Goal: Transaction & Acquisition: Book appointment/travel/reservation

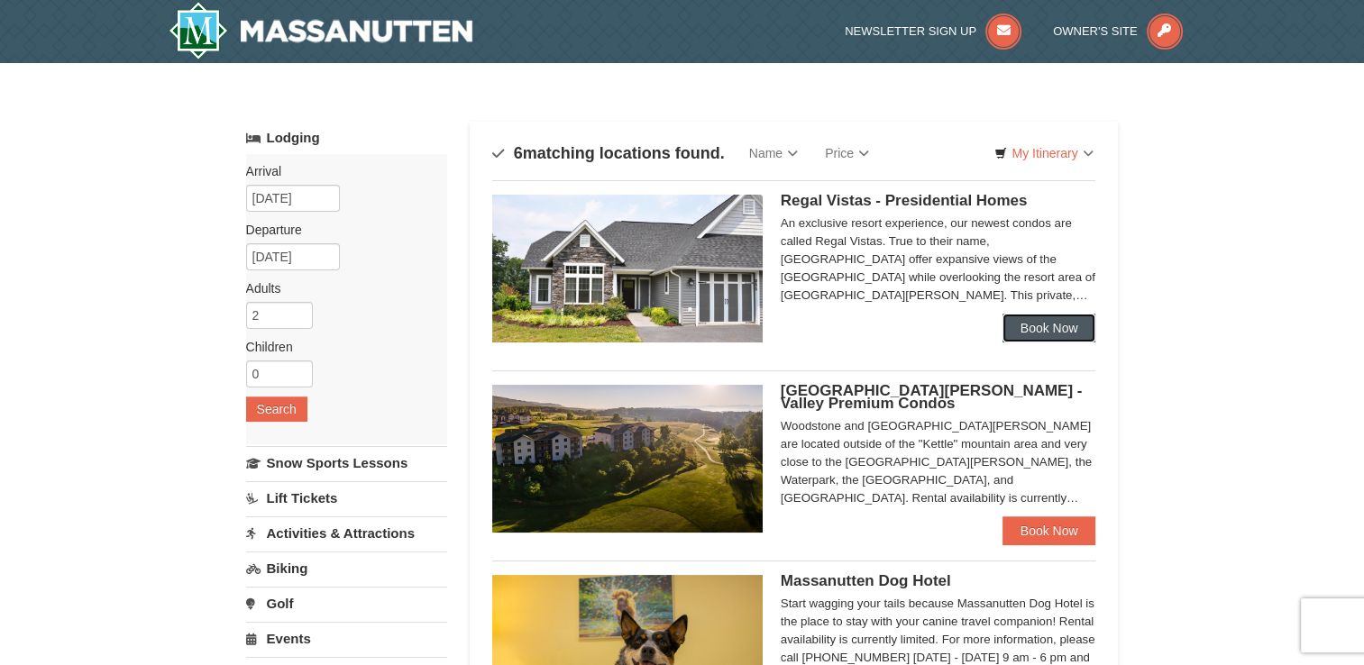
click at [1027, 330] on link "Book Now" at bounding box center [1049, 328] width 94 height 29
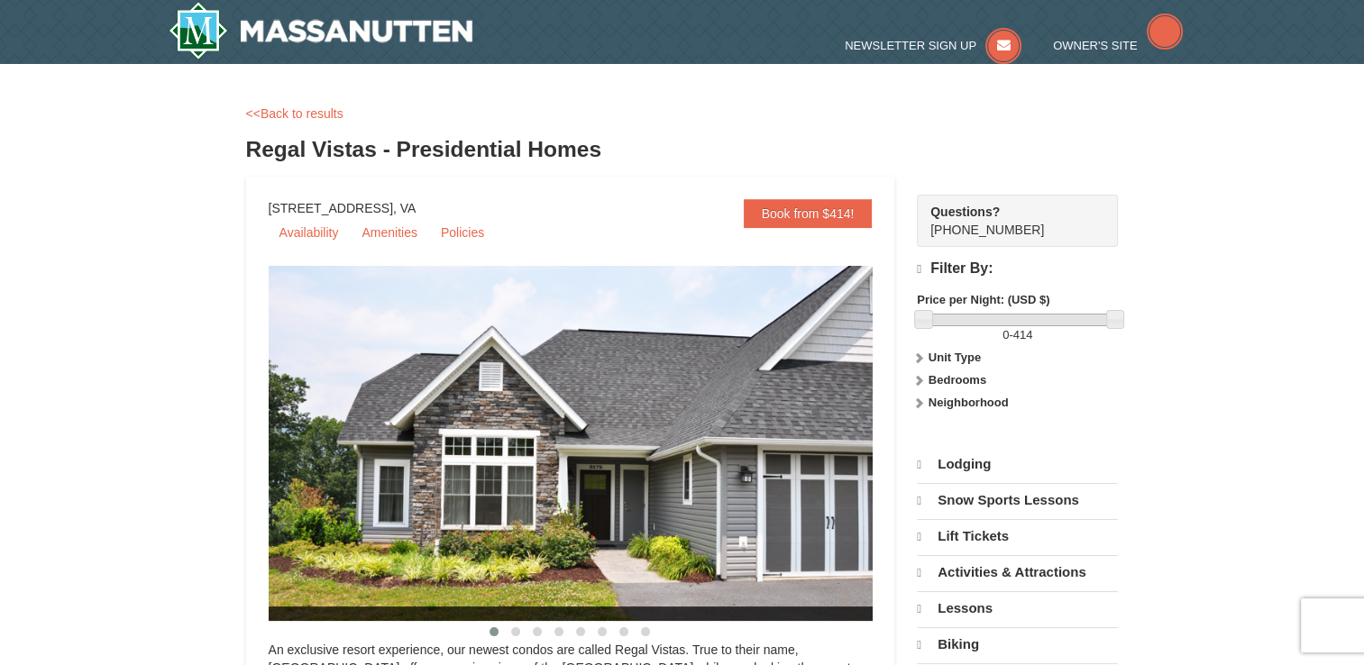
select select "9"
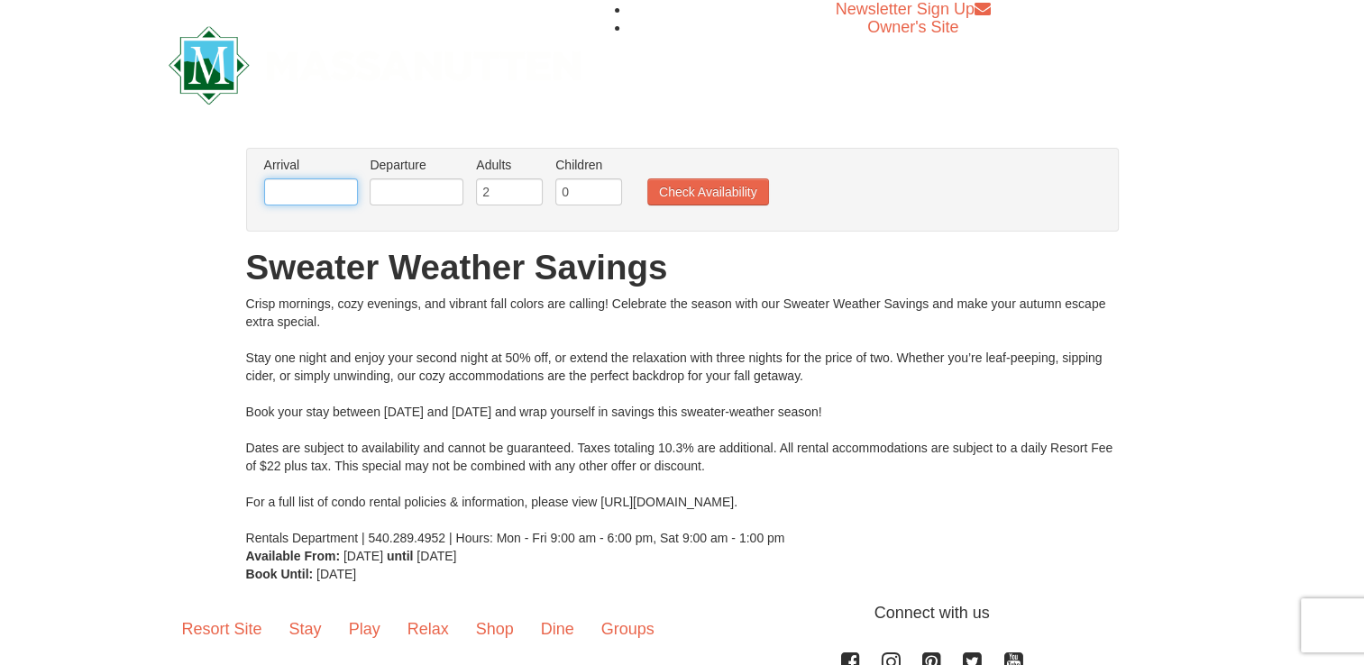
click at [289, 191] on input "text" at bounding box center [311, 191] width 94 height 27
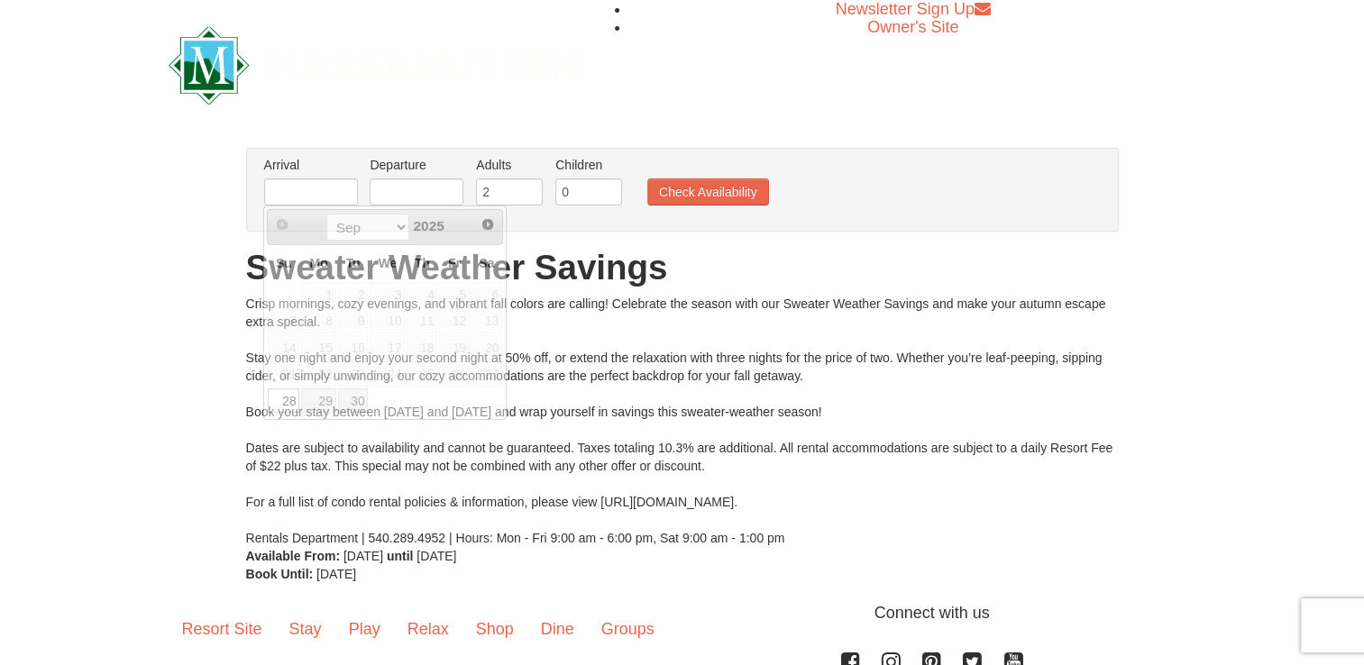
click at [726, 247] on div "From: To: Adults: 2 Children: 0 Change Arrival Please format dates MM/DD/YYYY P…" at bounding box center [682, 365] width 873 height 435
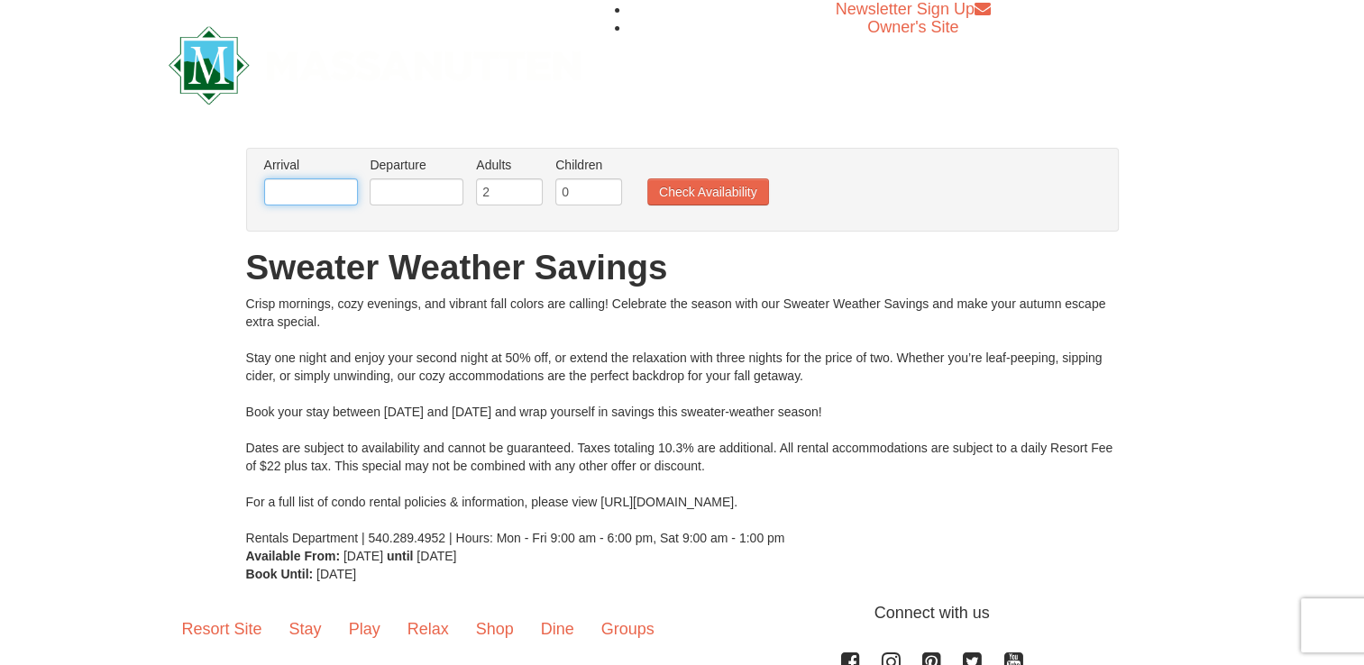
click at [294, 190] on input "text" at bounding box center [311, 191] width 94 height 27
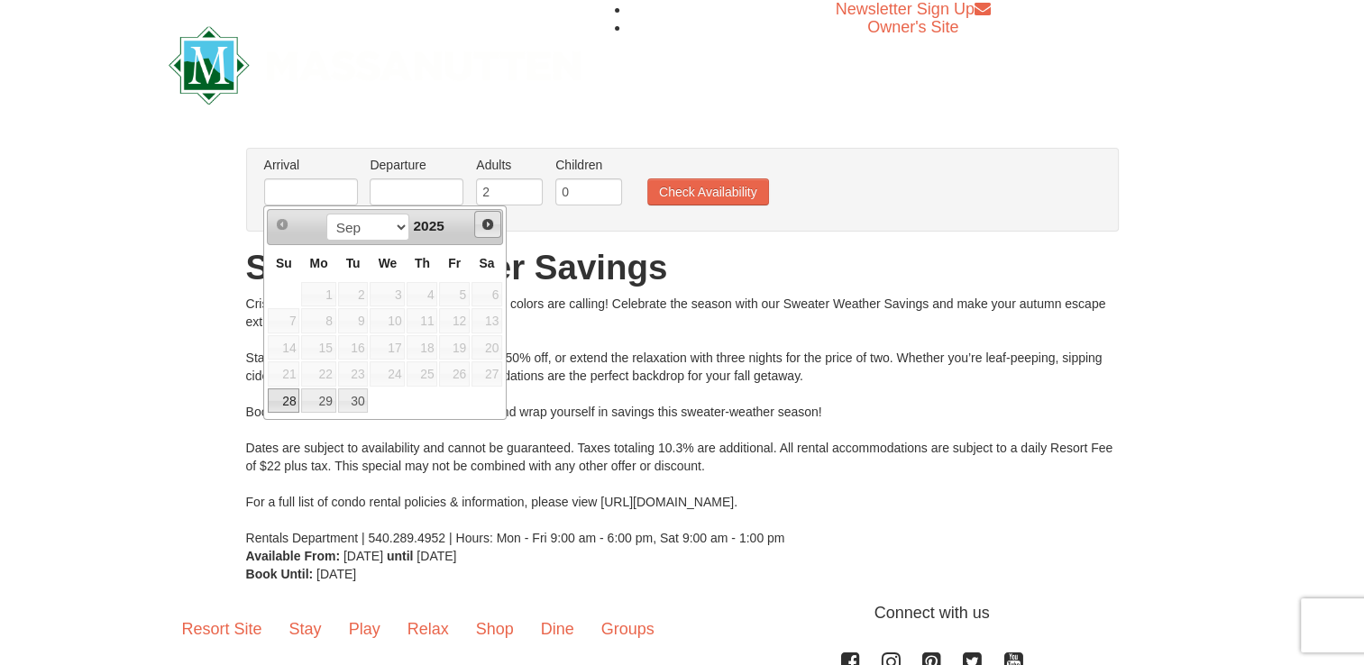
click at [483, 219] on span "Next" at bounding box center [487, 224] width 14 height 14
click at [462, 294] on link "3" at bounding box center [454, 294] width 31 height 25
type input "[DATE]"
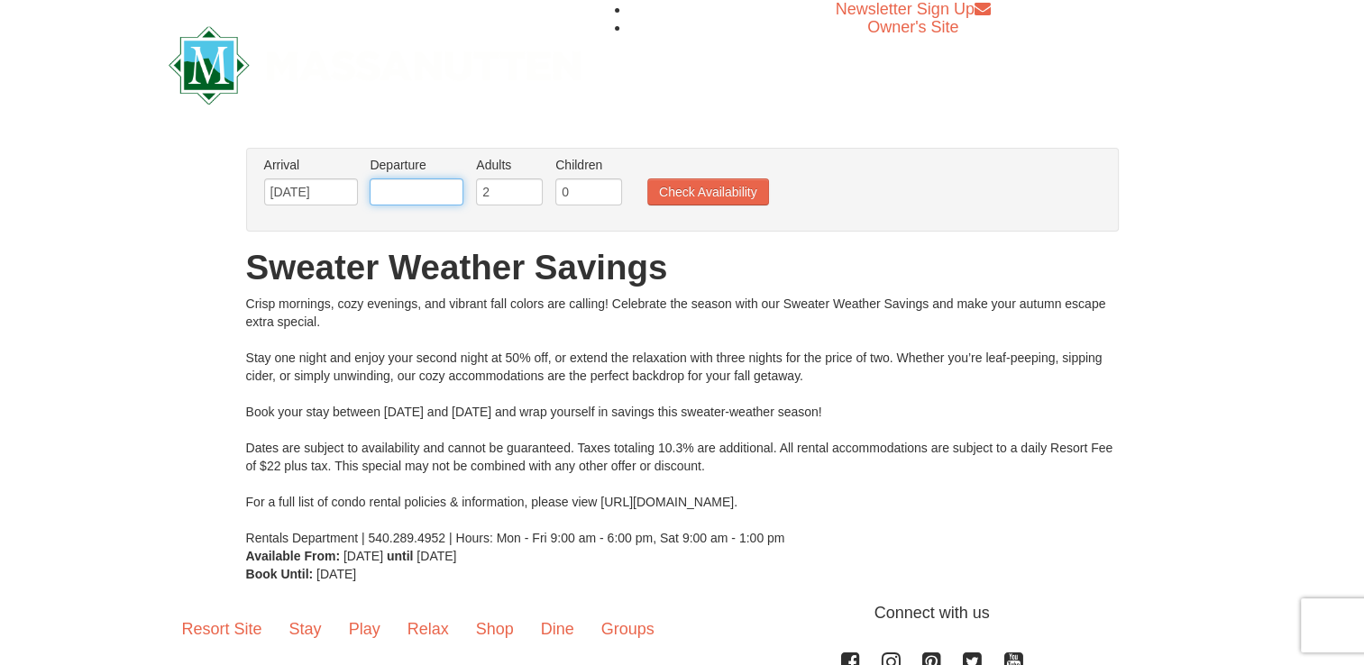
click at [401, 199] on input "text" at bounding box center [417, 191] width 94 height 27
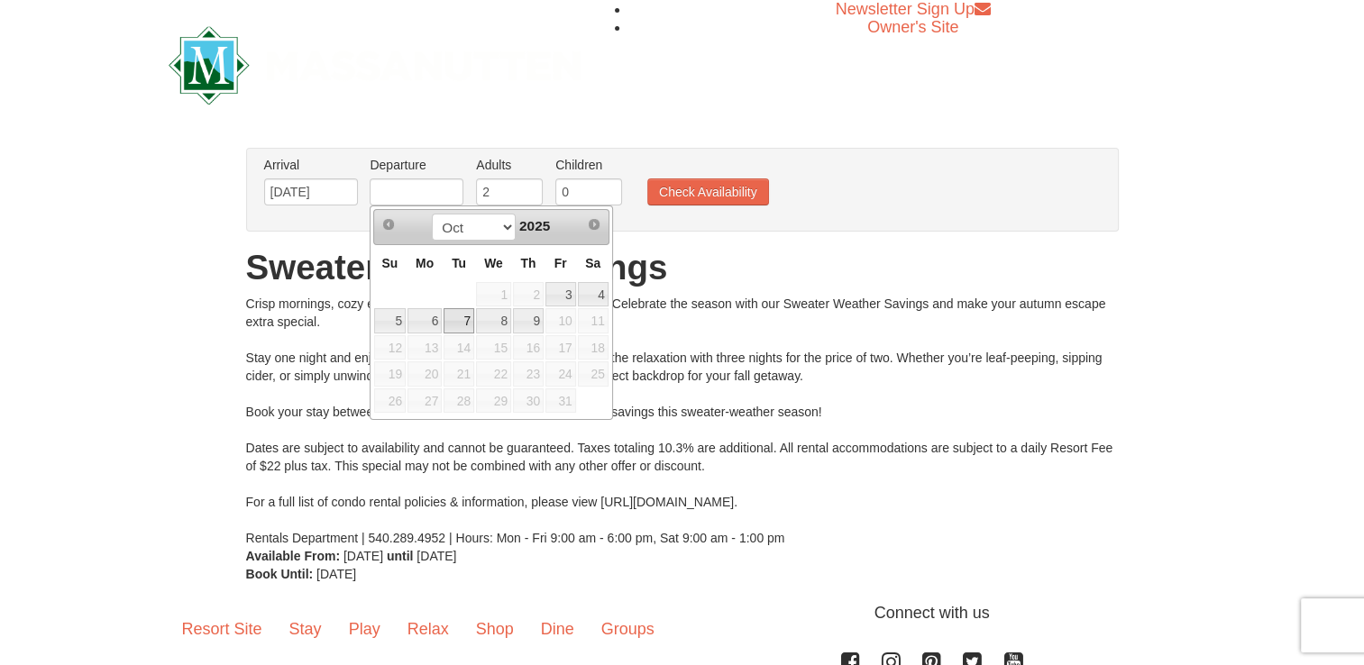
click at [462, 321] on link "7" at bounding box center [458, 320] width 31 height 25
type input "[DATE]"
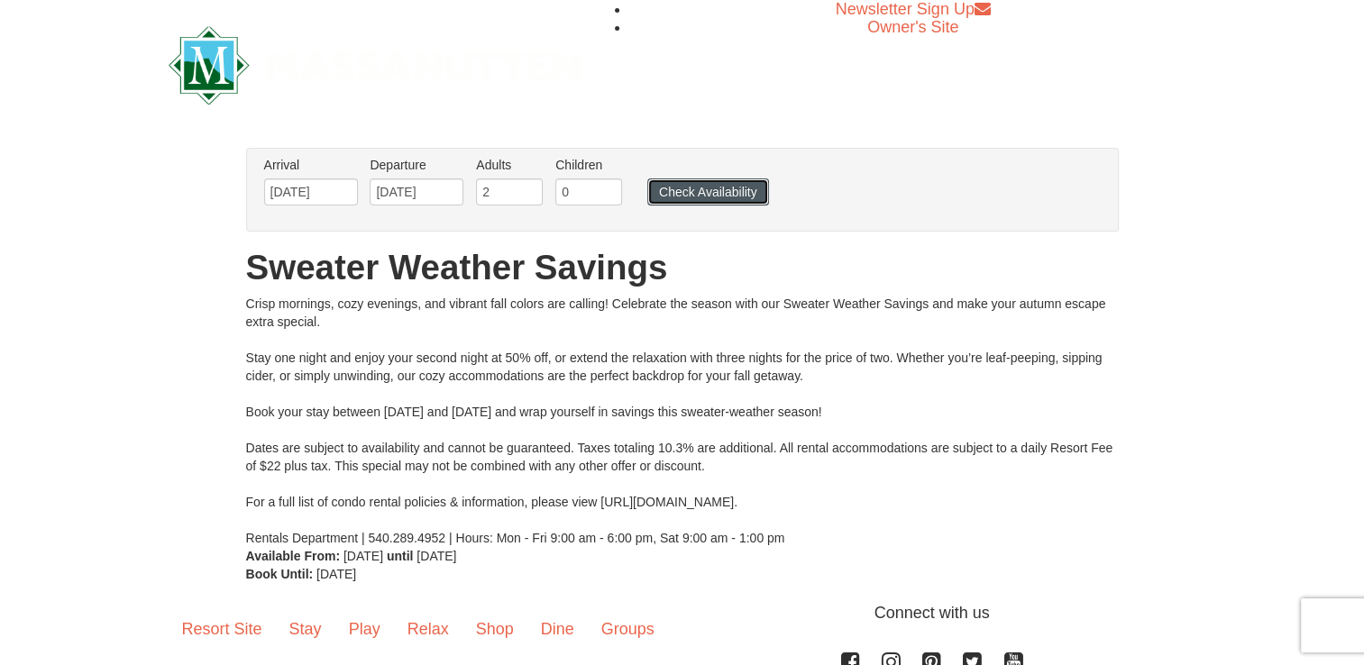
click at [694, 190] on button "Check Availability" at bounding box center [708, 191] width 122 height 27
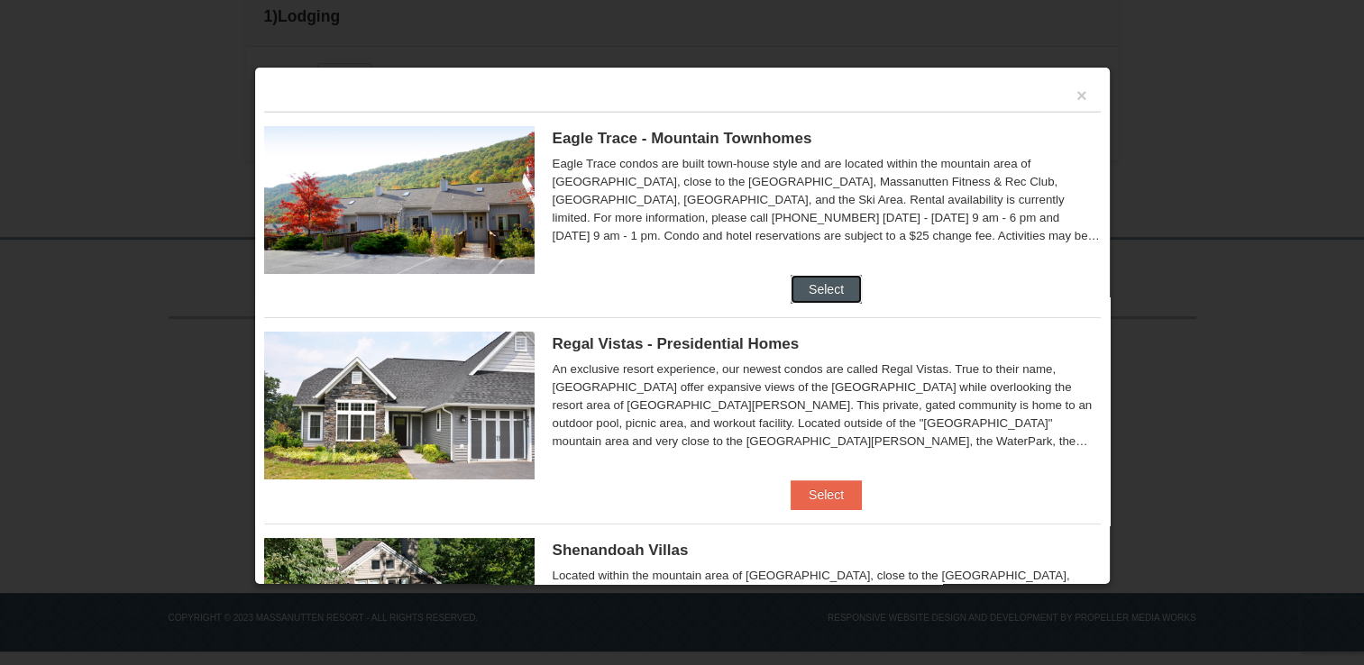
click at [818, 288] on button "Select" at bounding box center [826, 289] width 71 height 29
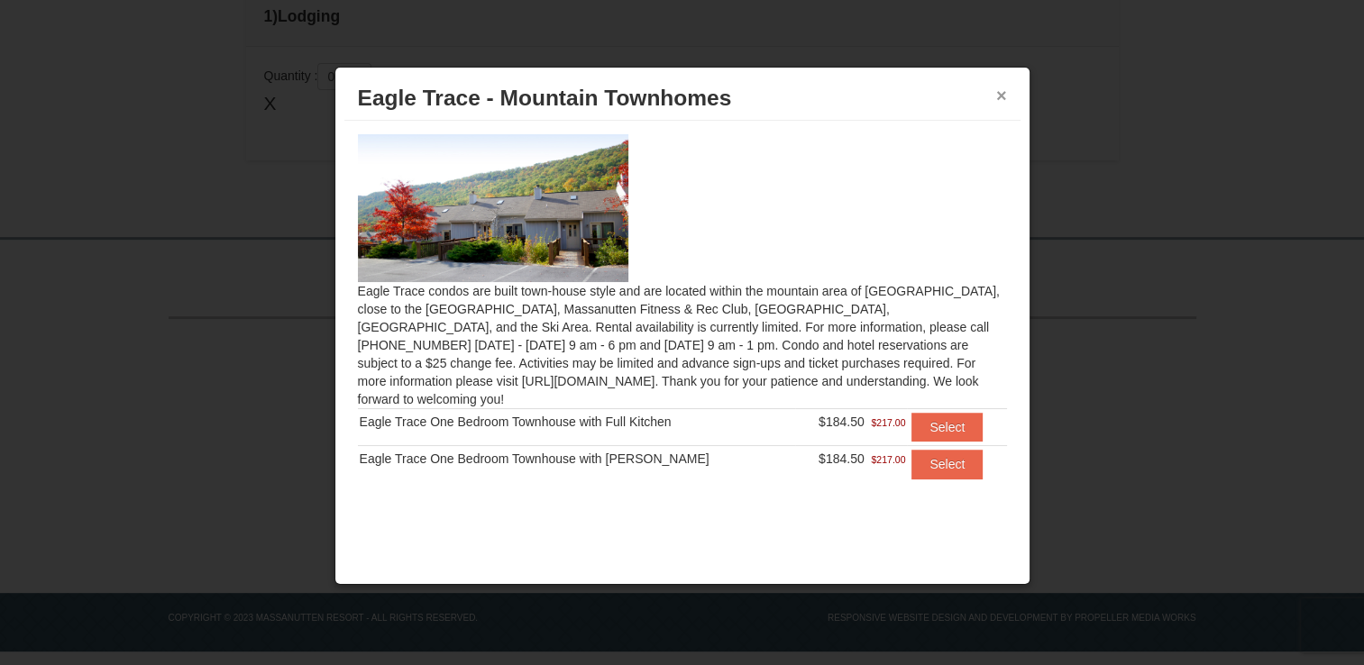
click at [1001, 92] on button "×" at bounding box center [1001, 96] width 11 height 18
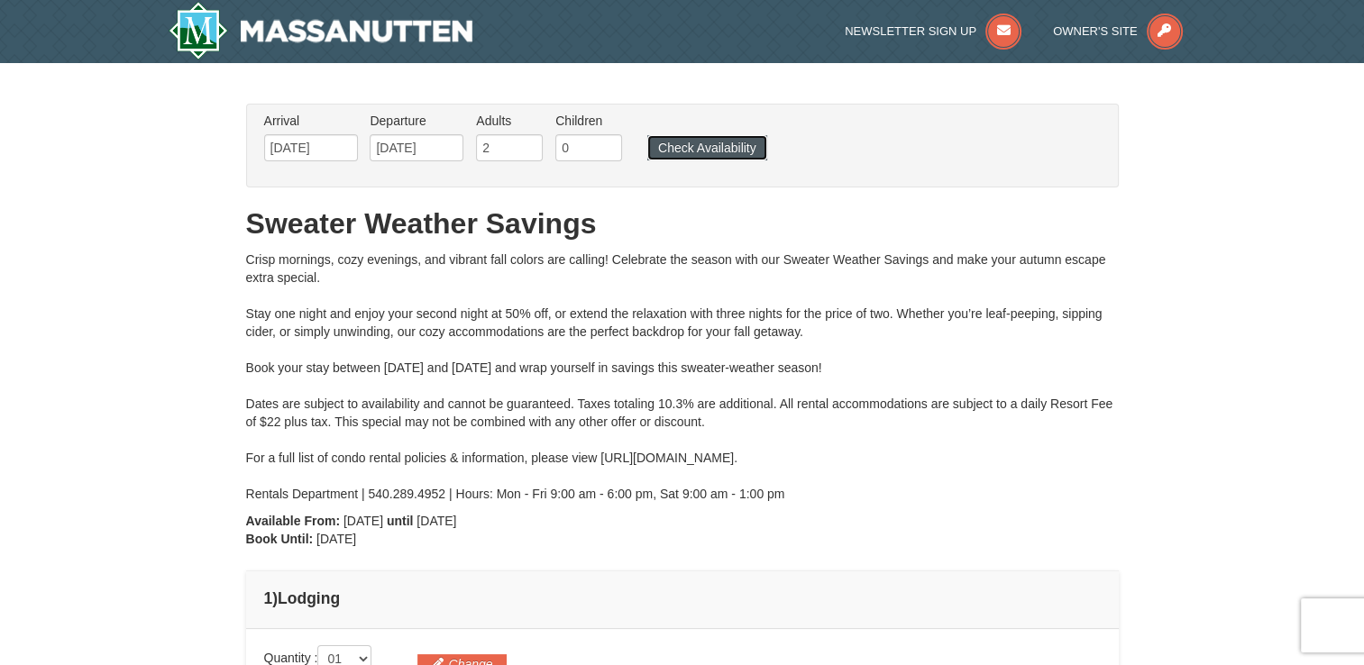
click at [690, 144] on button "Check Availability" at bounding box center [707, 147] width 120 height 25
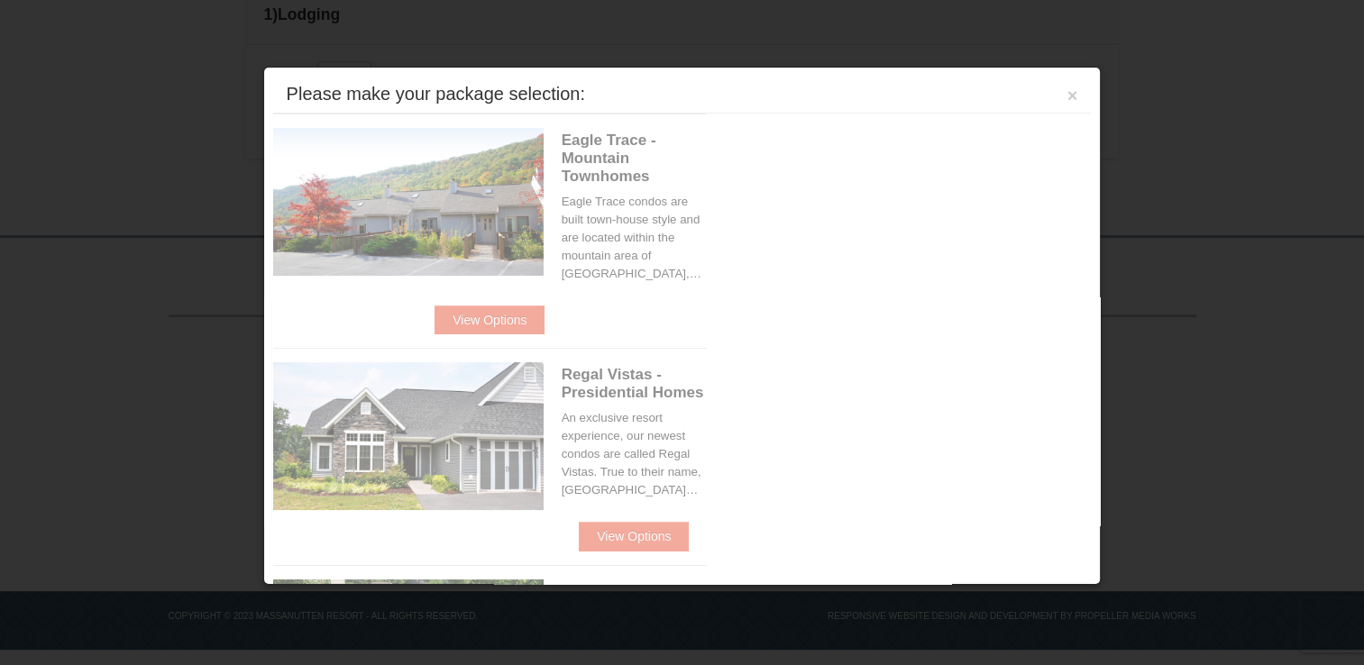
scroll to position [584, 0]
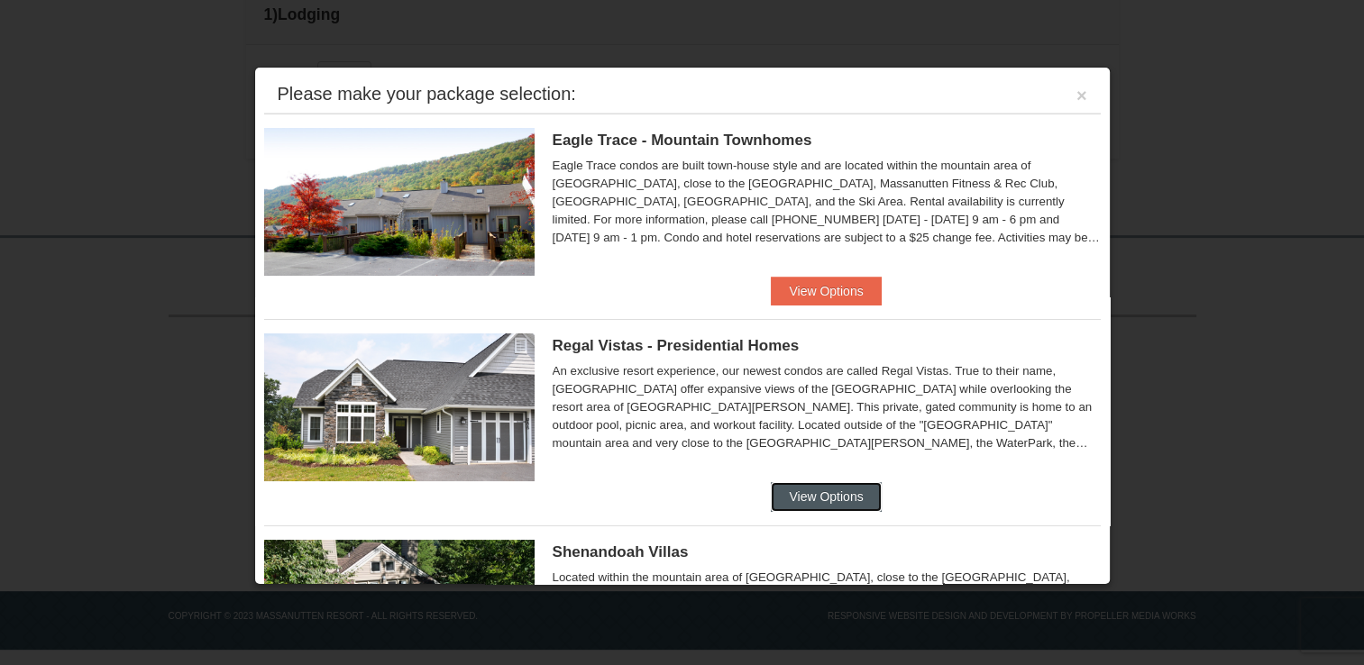
click at [809, 496] on button "View Options" at bounding box center [826, 496] width 110 height 29
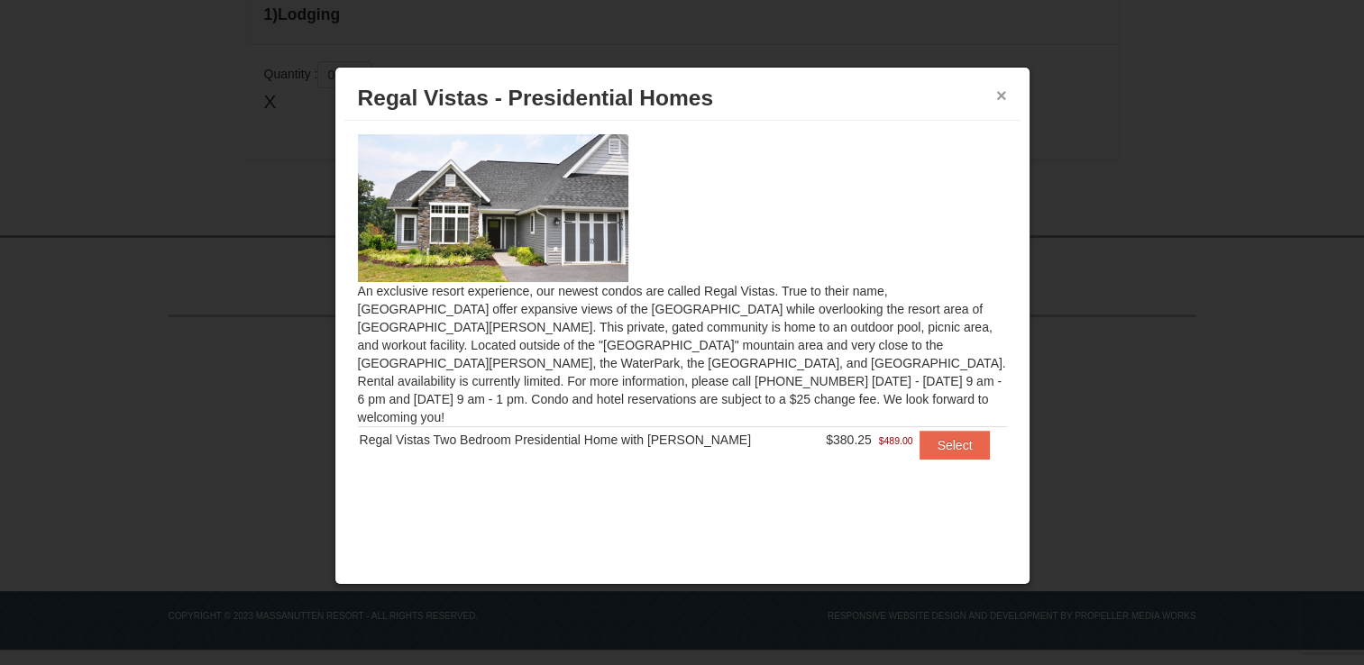
click at [999, 93] on button "×" at bounding box center [1001, 96] width 11 height 18
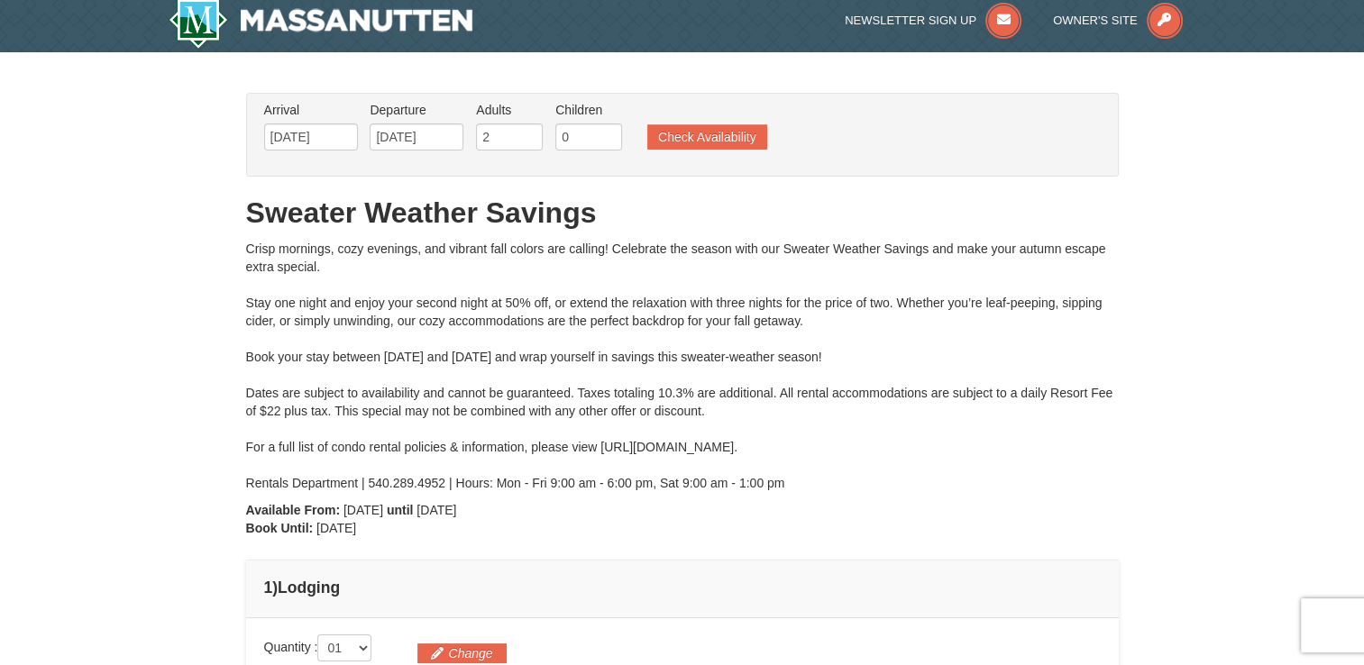
scroll to position [0, 0]
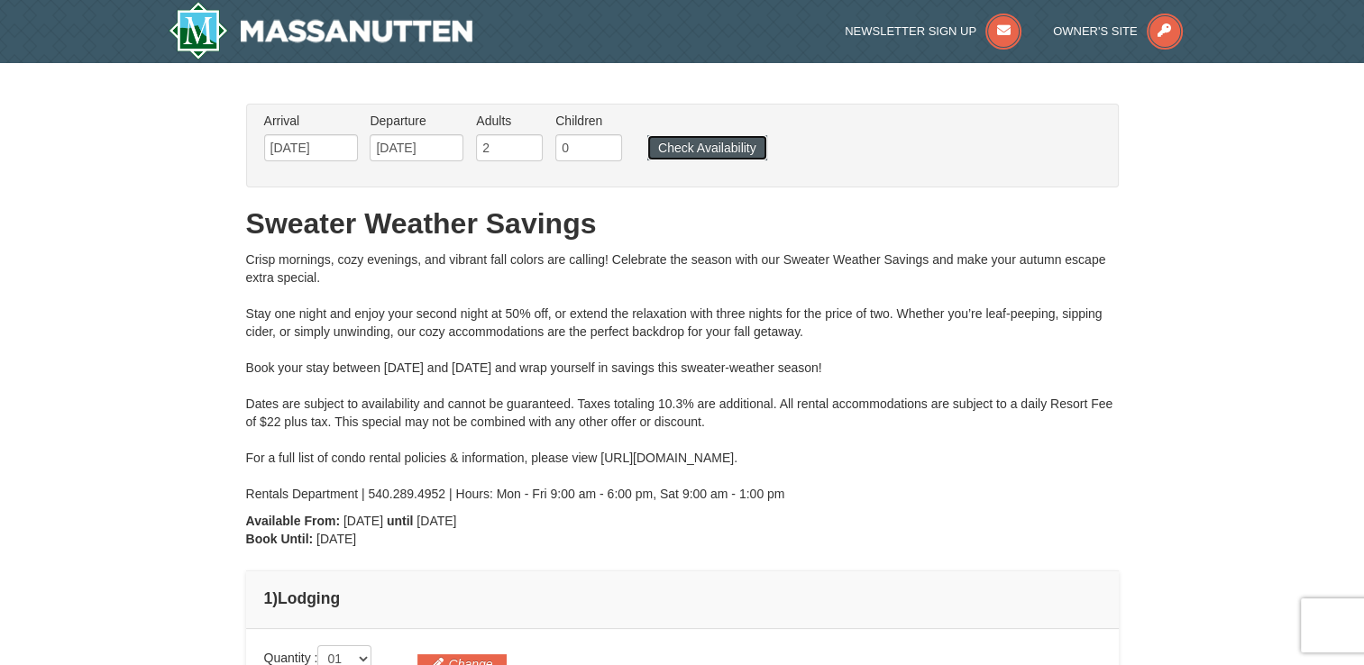
click at [705, 146] on button "Check Availability" at bounding box center [707, 147] width 120 height 25
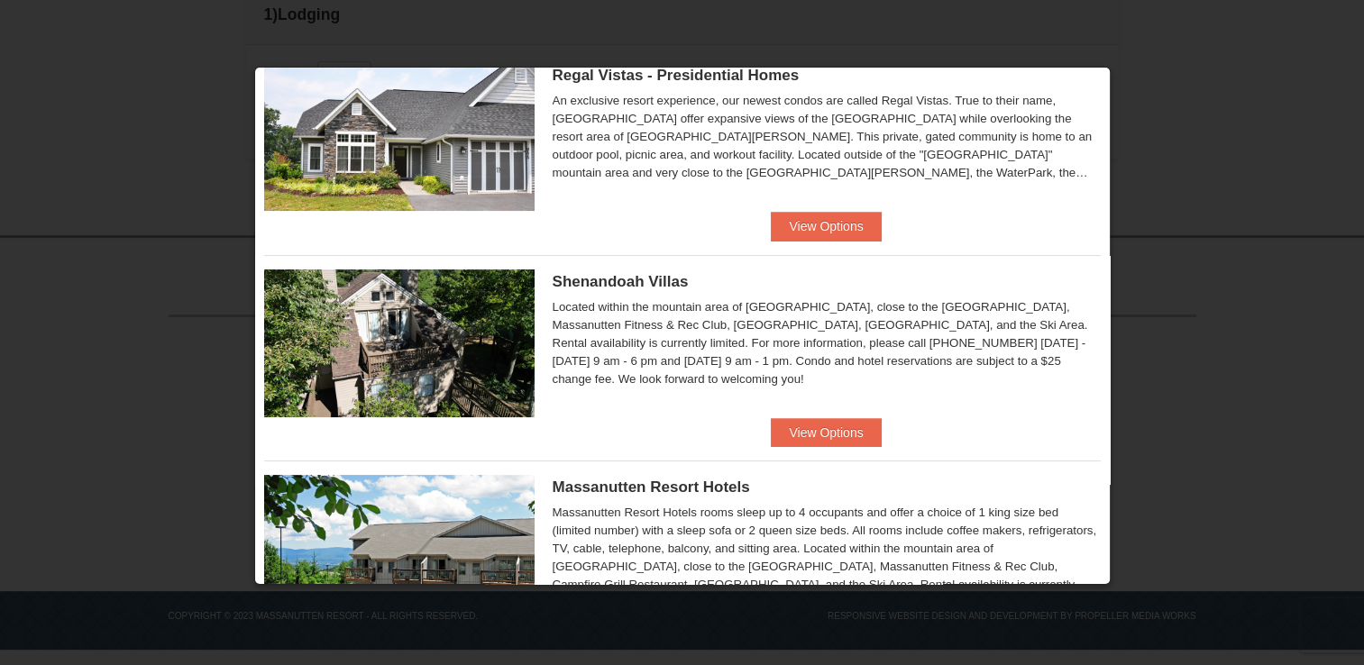
scroll to position [361, 0]
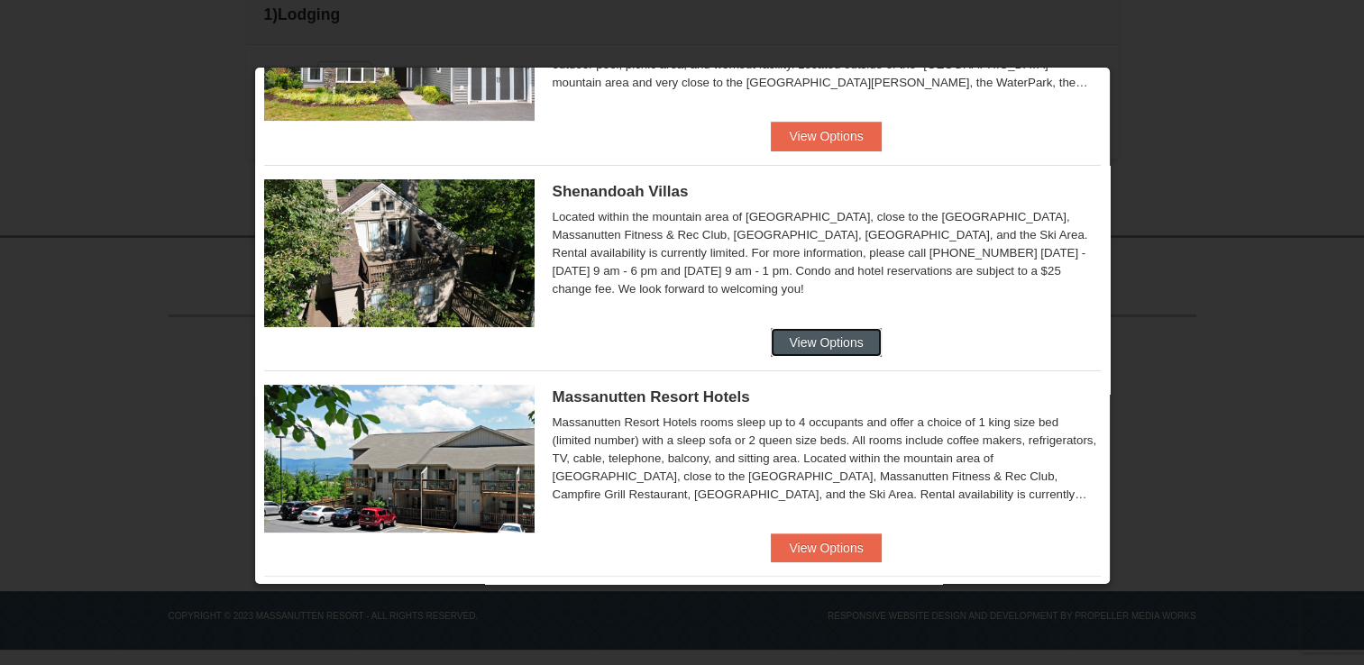
click at [814, 345] on button "View Options" at bounding box center [826, 342] width 110 height 29
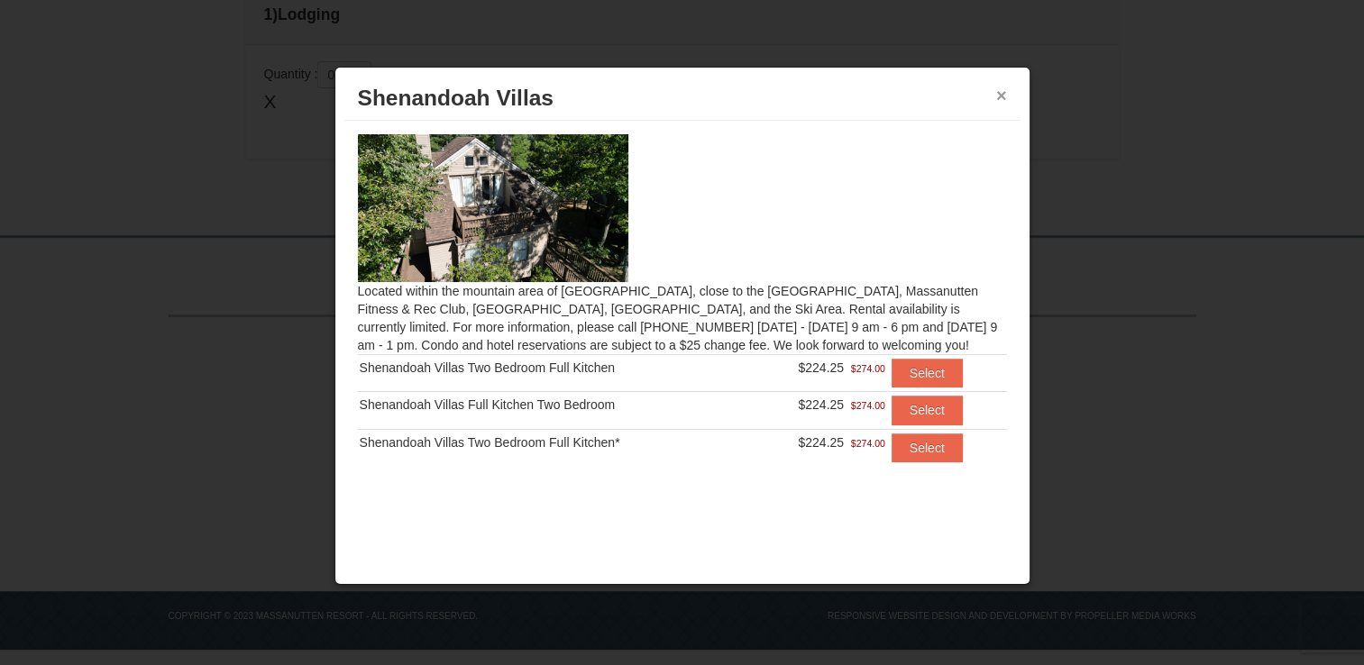
click at [1000, 96] on button "×" at bounding box center [1001, 96] width 11 height 18
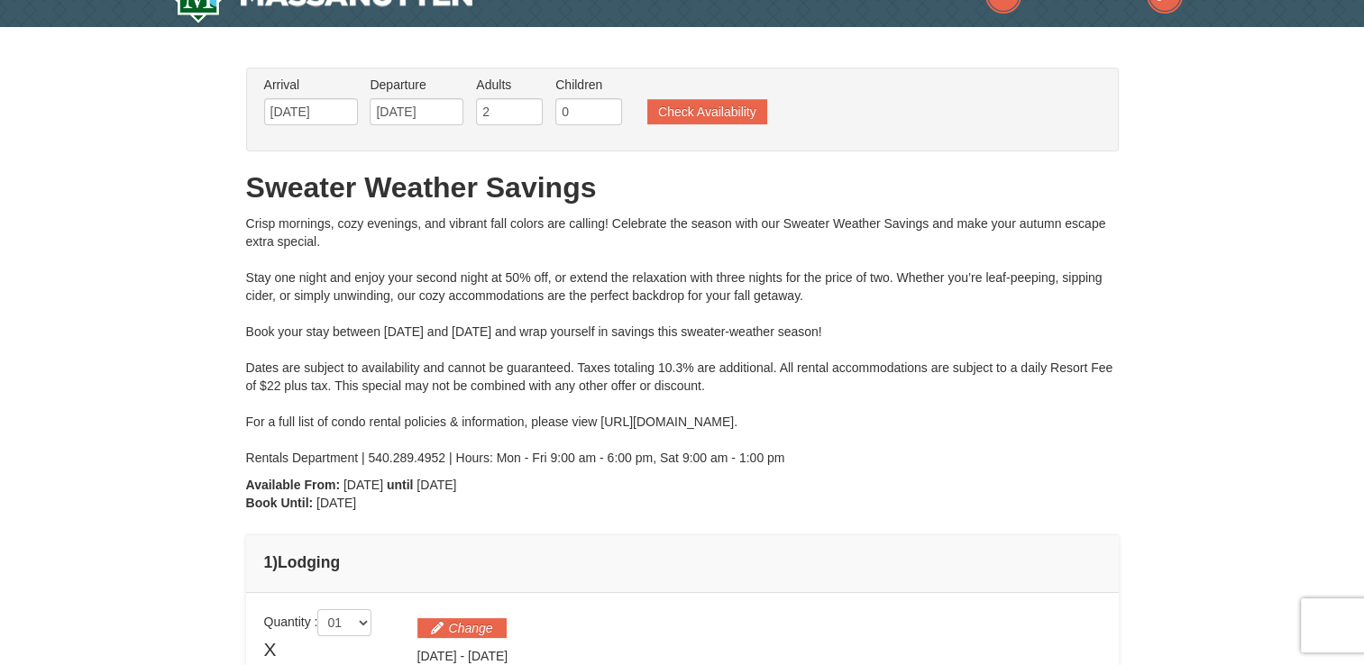
scroll to position [0, 0]
